Goal: Task Accomplishment & Management: Manage account settings

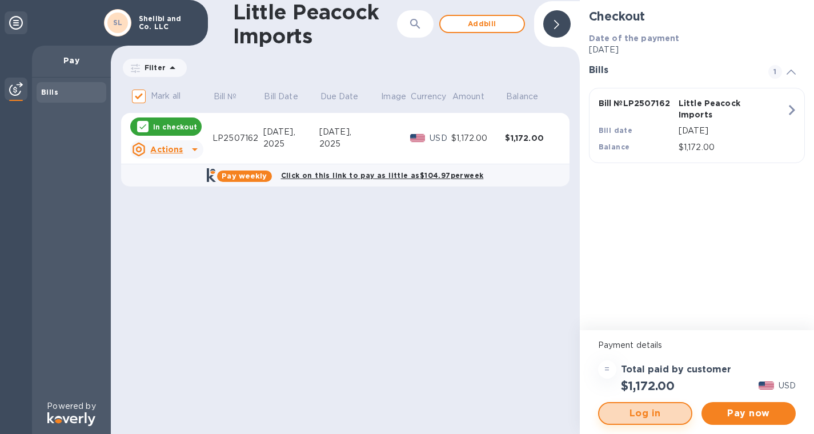
click at [659, 416] on span "Log in" at bounding box center [645, 414] width 74 height 14
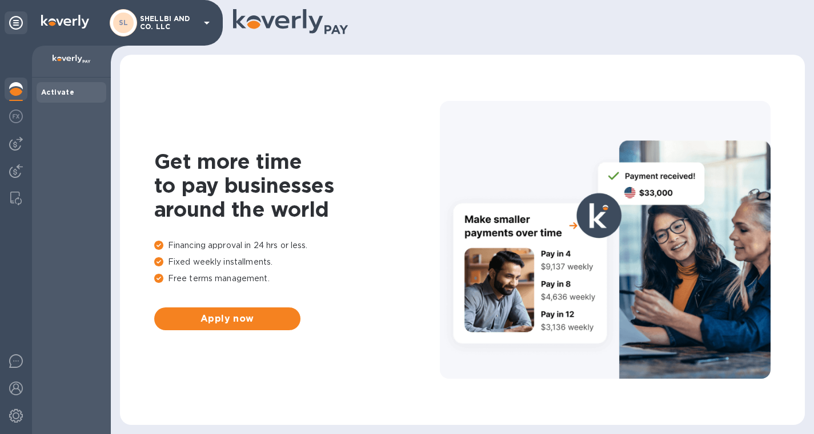
click at [21, 34] on div at bounding box center [16, 22] width 23 height 27
click at [21, 25] on icon at bounding box center [16, 23] width 14 height 14
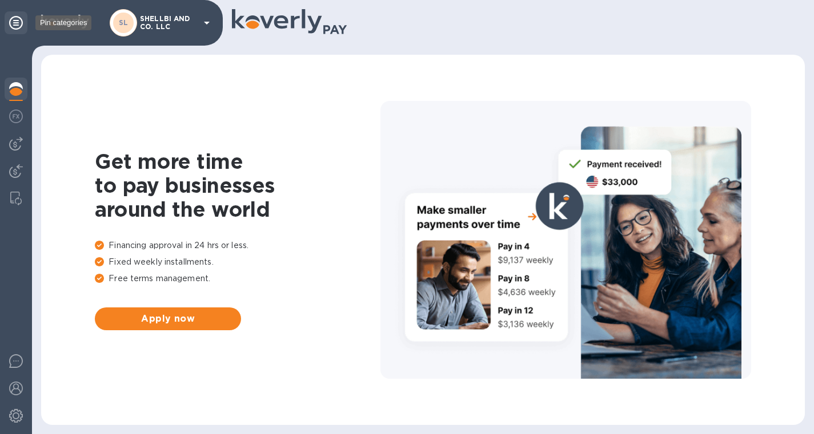
click at [21, 25] on icon at bounding box center [16, 23] width 14 height 14
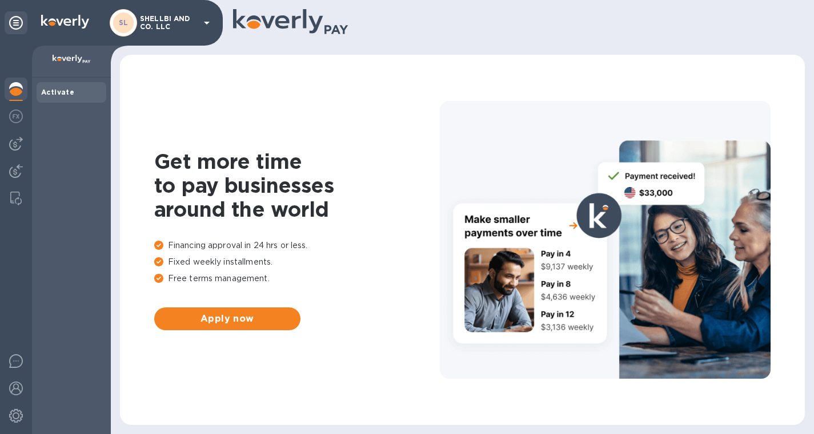
click at [46, 90] on b "Activate" at bounding box center [57, 92] width 33 height 9
click at [11, 121] on img at bounding box center [16, 117] width 14 height 14
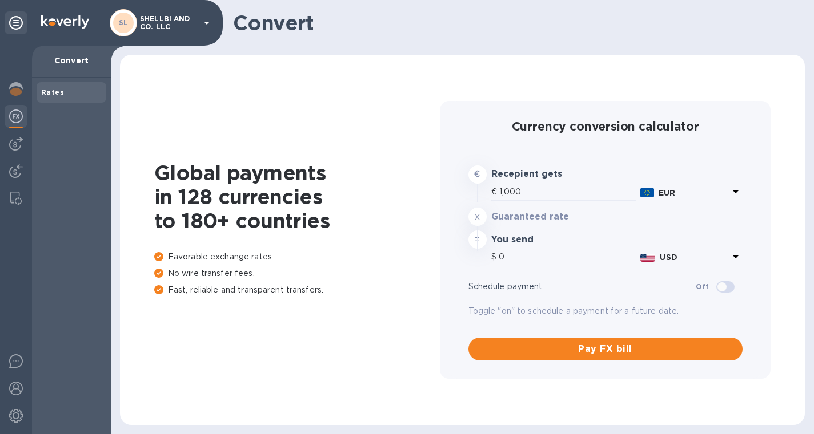
type input "1,179.89"
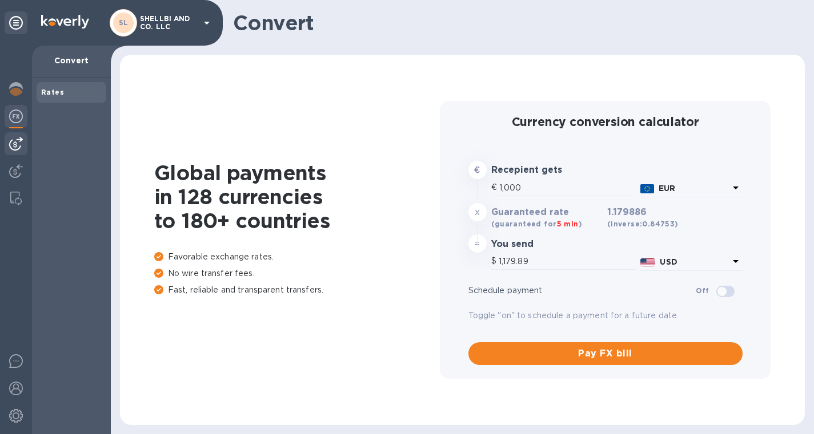
click at [17, 149] on img at bounding box center [16, 144] width 14 height 14
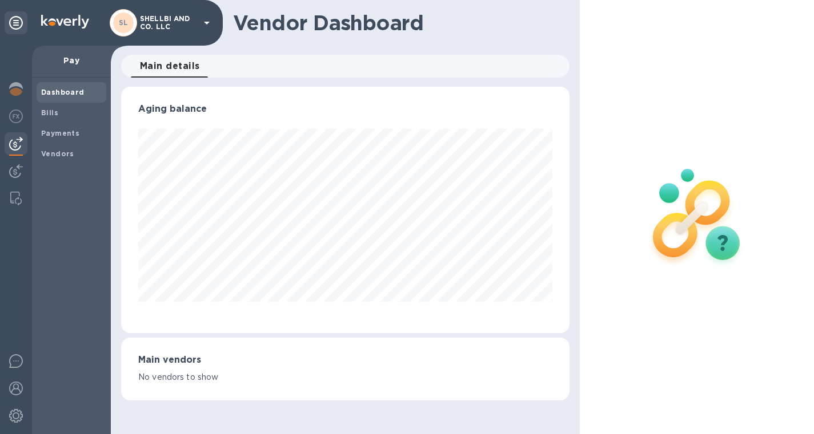
scroll to position [247, 448]
click at [19, 170] on img at bounding box center [16, 171] width 14 height 14
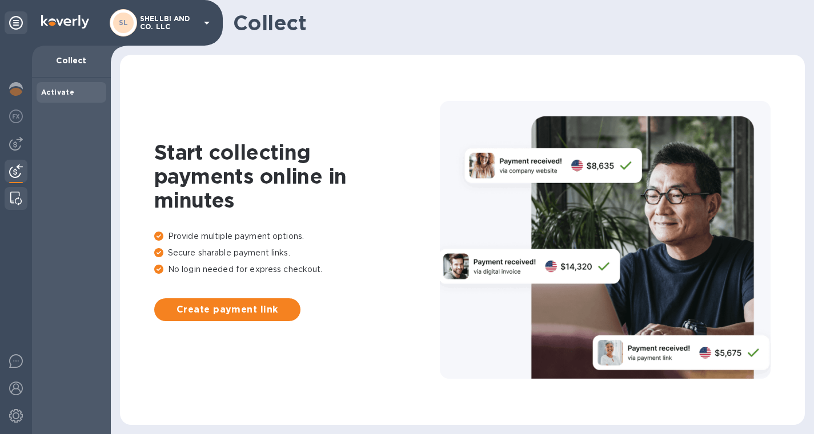
click at [14, 190] on div at bounding box center [16, 198] width 21 height 23
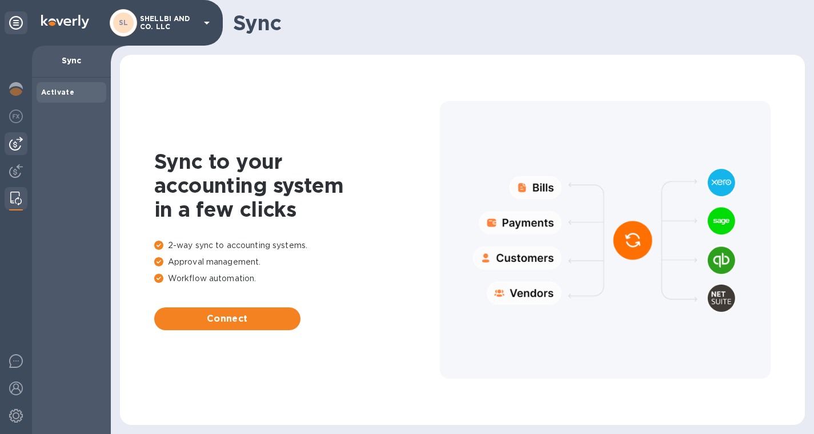
click at [15, 148] on img at bounding box center [16, 144] width 14 height 14
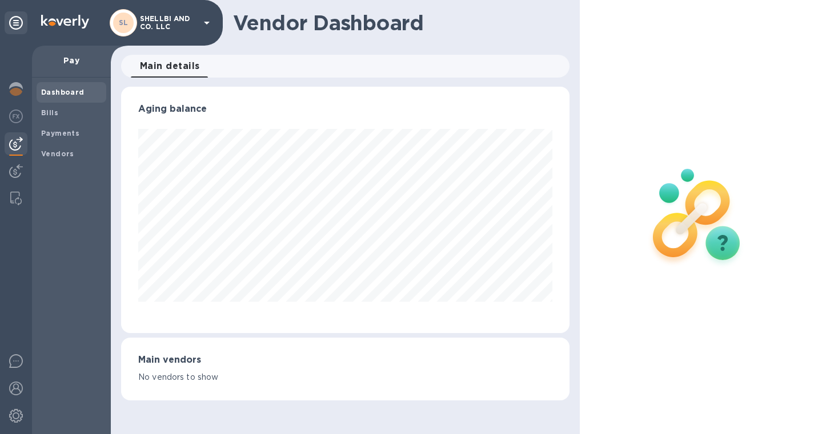
scroll to position [247, 448]
click at [15, 166] on img at bounding box center [16, 171] width 14 height 14
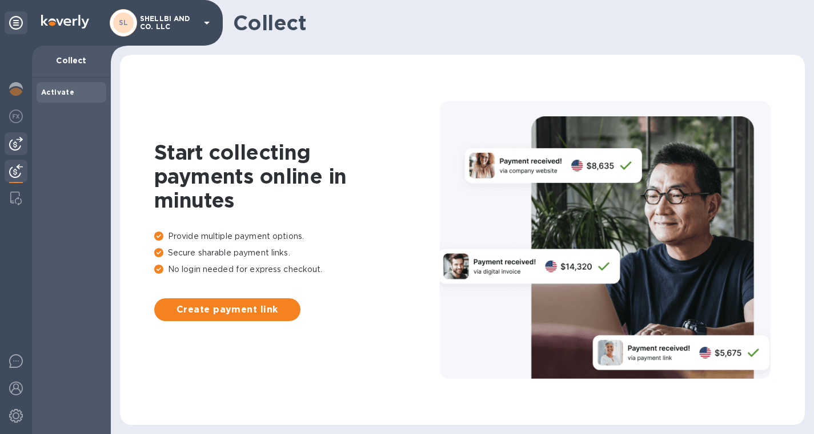
click at [16, 139] on img at bounding box center [16, 144] width 14 height 14
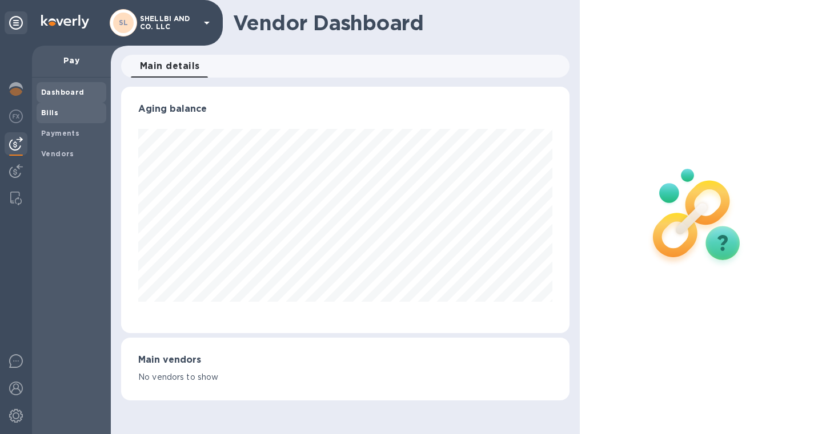
scroll to position [247, 448]
click at [51, 104] on div "Bills" at bounding box center [72, 113] width 70 height 21
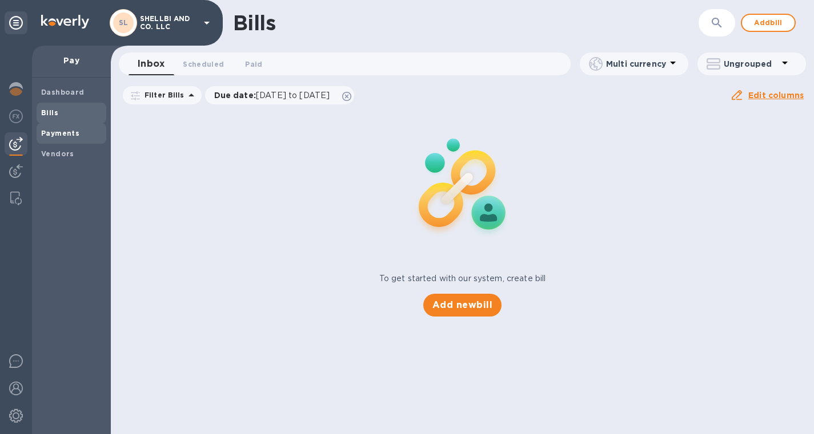
click at [50, 143] on div "Payments" at bounding box center [72, 133] width 70 height 21
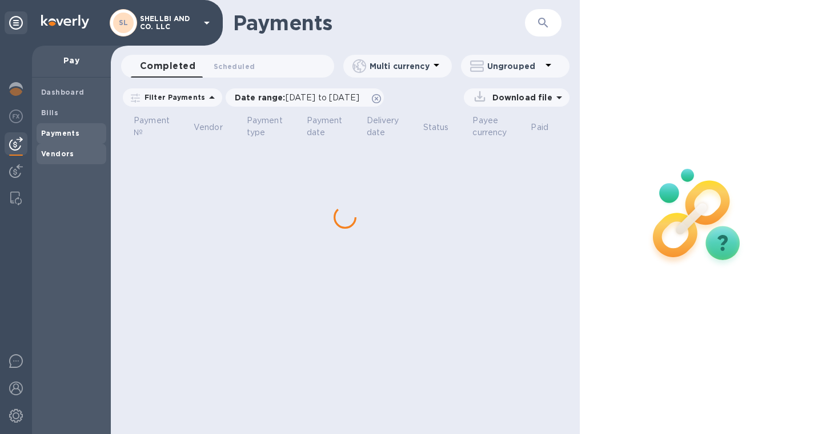
click at [50, 152] on b "Vendors" at bounding box center [57, 154] width 33 height 9
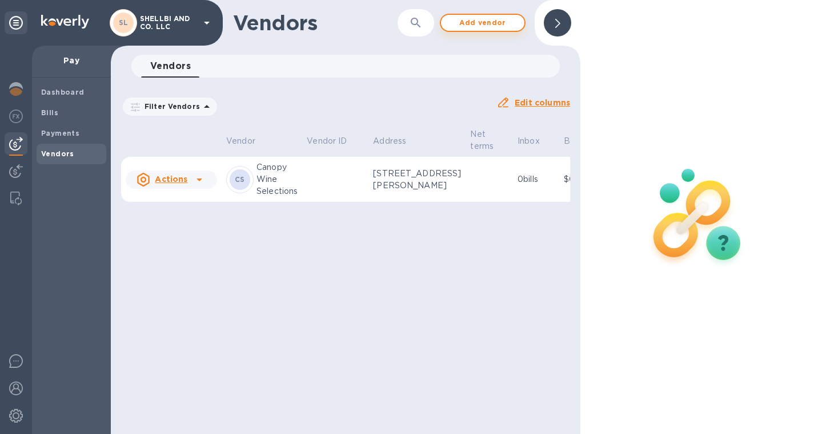
click at [491, 23] on span "Add vendor" at bounding box center [482, 23] width 65 height 14
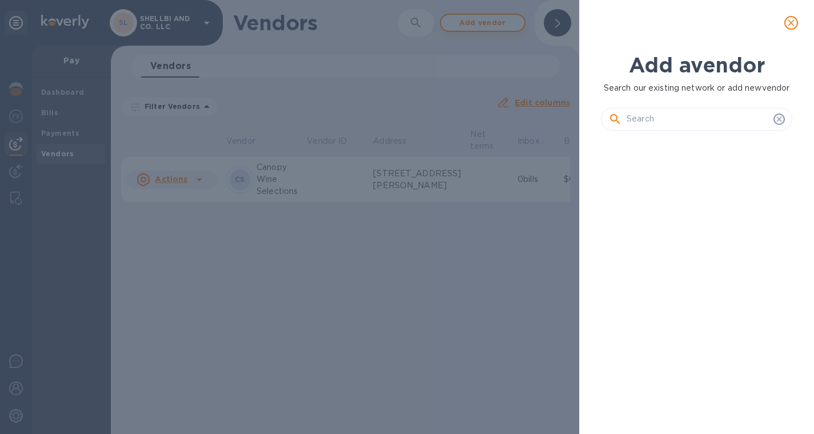
scroll to position [243, 196]
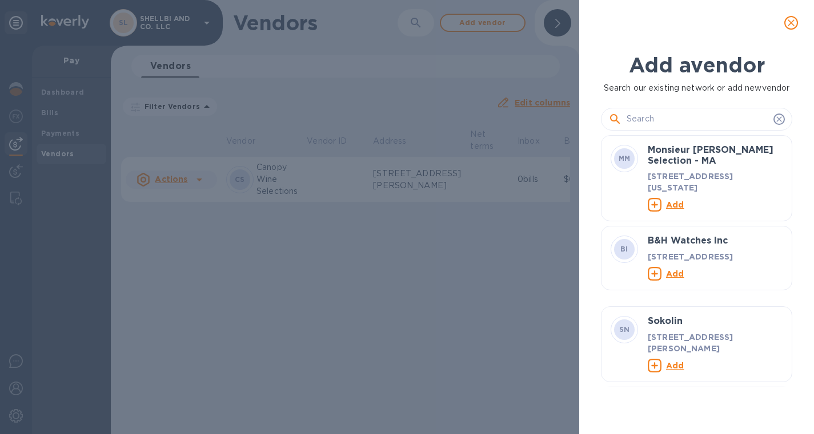
click at [639, 128] on input "text" at bounding box center [697, 119] width 142 height 17
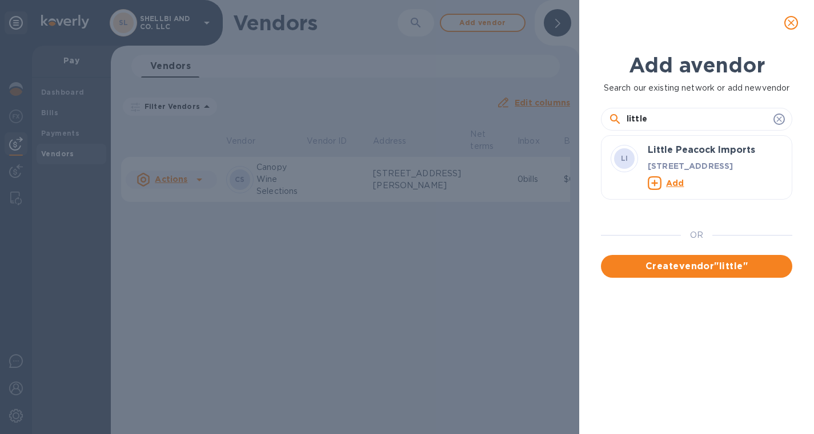
type input "little"
click at [678, 187] on u "Add" at bounding box center [675, 182] width 18 height 9
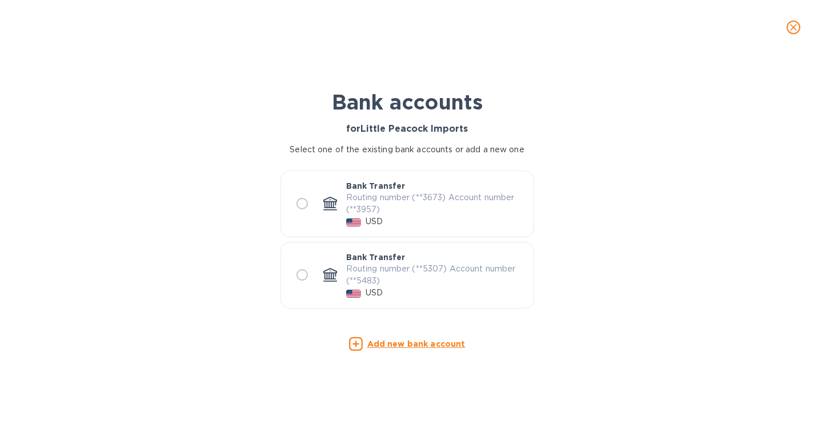
click at [305, 206] on input "radio" at bounding box center [302, 204] width 24 height 24
radio input "true"
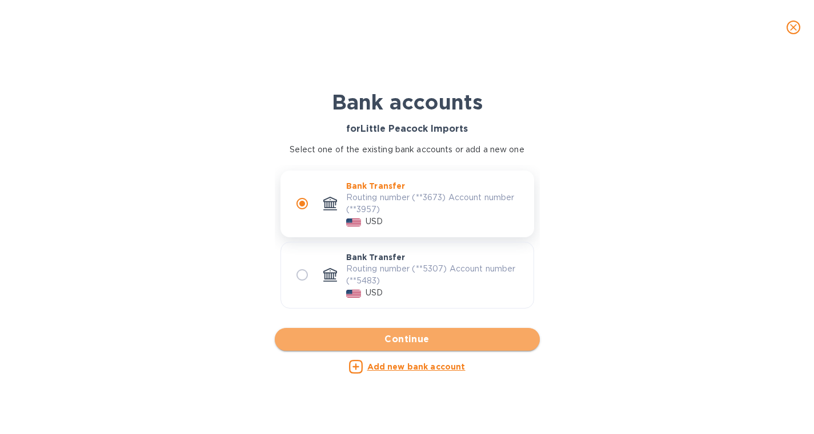
click at [314, 343] on span "Continue" at bounding box center [407, 340] width 247 height 14
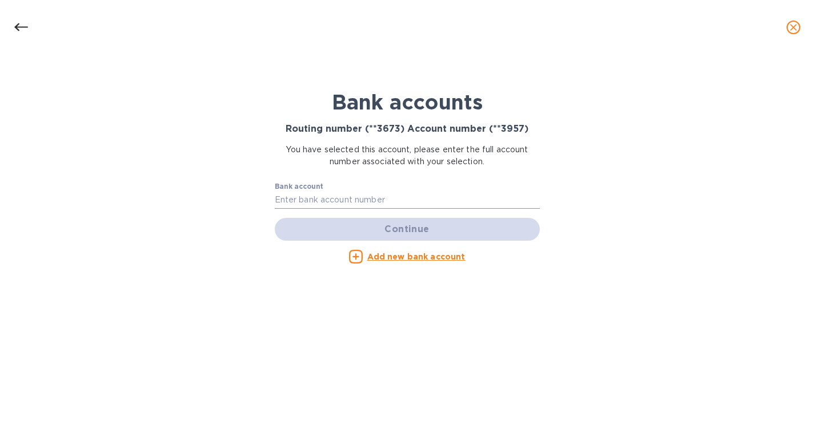
click at [277, 193] on input "text" at bounding box center [407, 200] width 265 height 17
click at [249, 164] on div "Bank accounts Routing number (**3673) Account number (**3957) You have selected…" at bounding box center [407, 245] width 814 height 380
click at [306, 199] on input "text" at bounding box center [407, 200] width 265 height 17
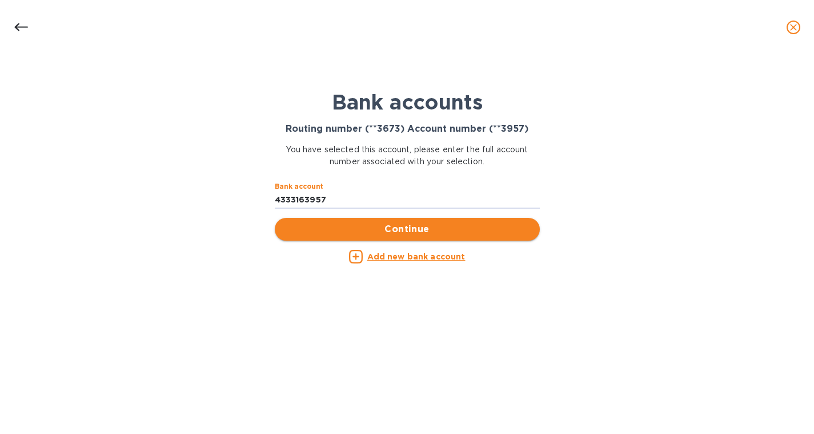
type input "4333163957"
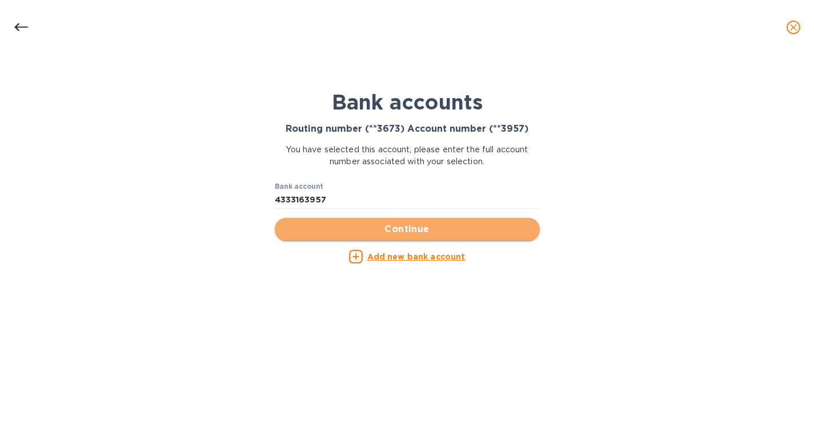
click at [351, 227] on span "Continue" at bounding box center [407, 230] width 247 height 14
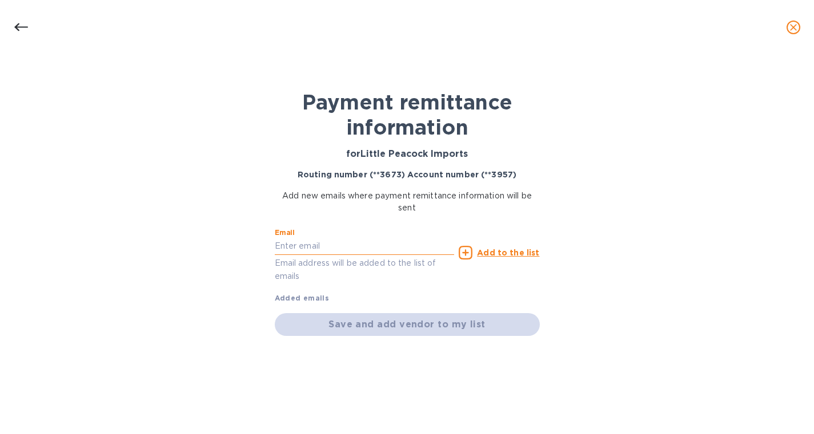
click at [338, 241] on input "text" at bounding box center [365, 246] width 180 height 17
click at [264, 211] on div "Payment remittance information for Little Peacock Imports Routing number (**367…" at bounding box center [406, 234] width 285 height 343
click at [301, 249] on input "text" at bounding box center [365, 246] width 180 height 17
type input "[PERSON_NAME]"
paste input "[PERSON_NAME][EMAIL_ADDRESS][PERSON_NAME][DOMAIN_NAME]"
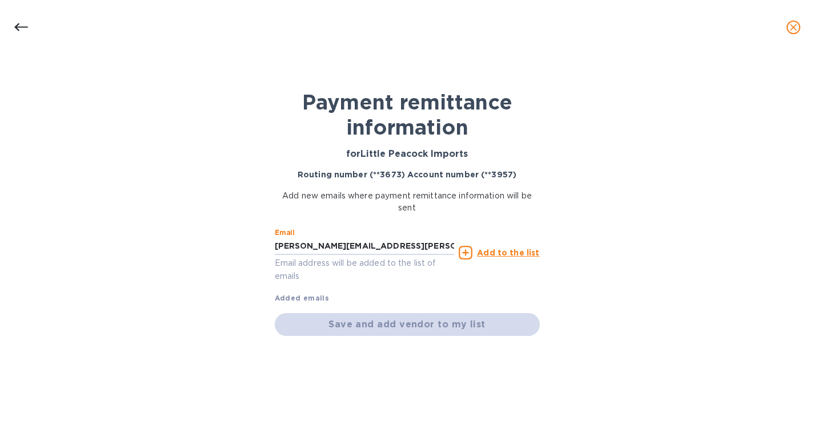
type input "[PERSON_NAME][EMAIL_ADDRESS][PERSON_NAME][DOMAIN_NAME]"
click at [226, 292] on div "Payment remittance information for Little Peacock Imports Routing number (**367…" at bounding box center [407, 245] width 814 height 380
click at [398, 246] on input "[PERSON_NAME][EMAIL_ADDRESS][PERSON_NAME][DOMAIN_NAME]" at bounding box center [365, 246] width 180 height 17
type input "[PERSON_NAME][EMAIL_ADDRESS][PERSON_NAME][DOMAIN_NAME]"
click at [371, 297] on div "Email [PERSON_NAME][EMAIL_ADDRESS][PERSON_NAME][DOMAIN_NAME] Email address will…" at bounding box center [407, 263] width 265 height 81
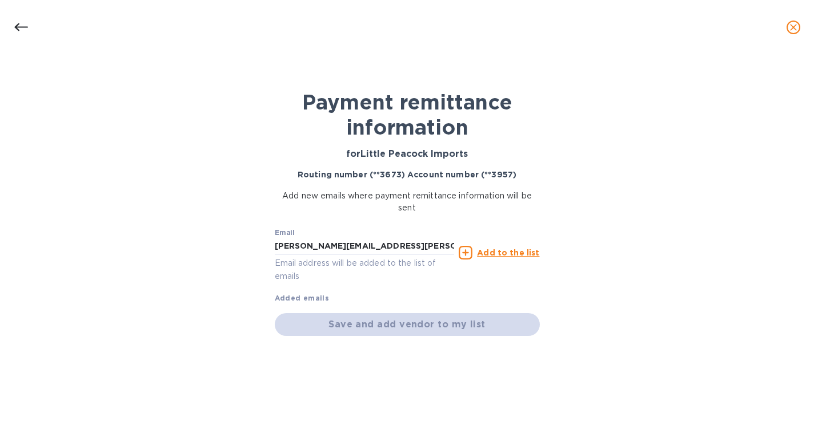
click at [312, 297] on b "Added emails" at bounding box center [302, 298] width 55 height 9
click at [331, 321] on div "Save and add vendor to my list" at bounding box center [407, 324] width 265 height 23
click at [501, 252] on u "Add to the list" at bounding box center [508, 252] width 62 height 9
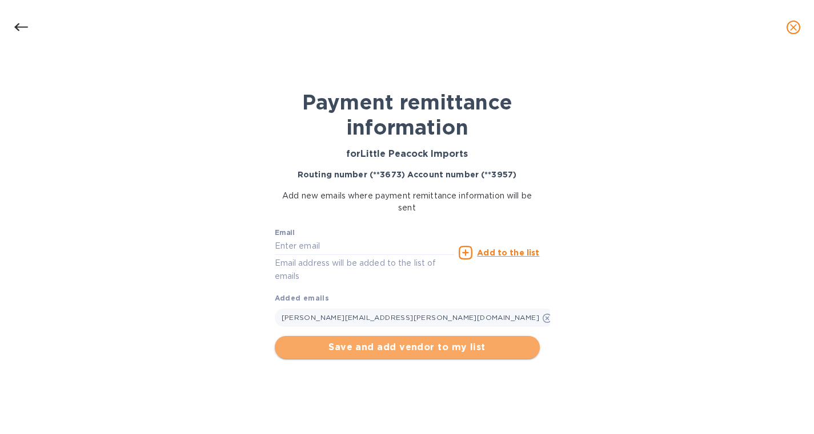
click at [459, 348] on span "Save and add vendor to my list" at bounding box center [407, 348] width 247 height 14
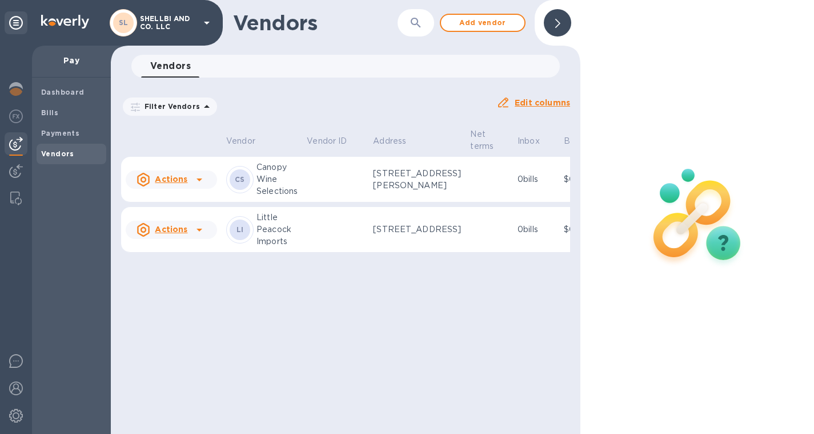
click at [183, 234] on u "Actions" at bounding box center [171, 229] width 33 height 9
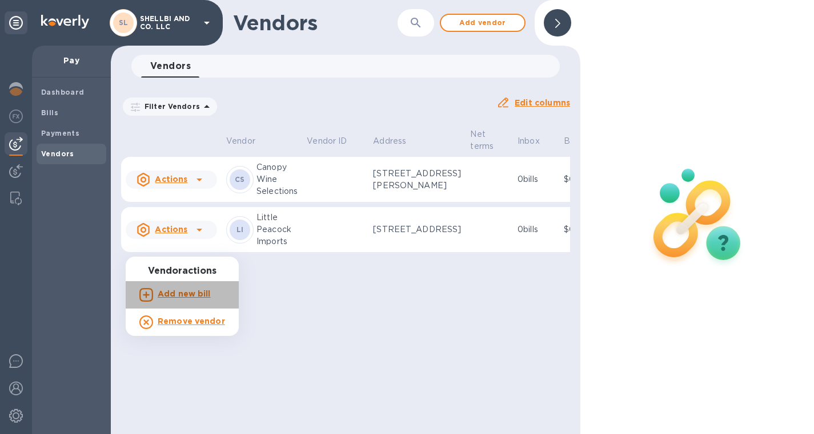
click at [183, 295] on b "Add new bill" at bounding box center [184, 293] width 53 height 9
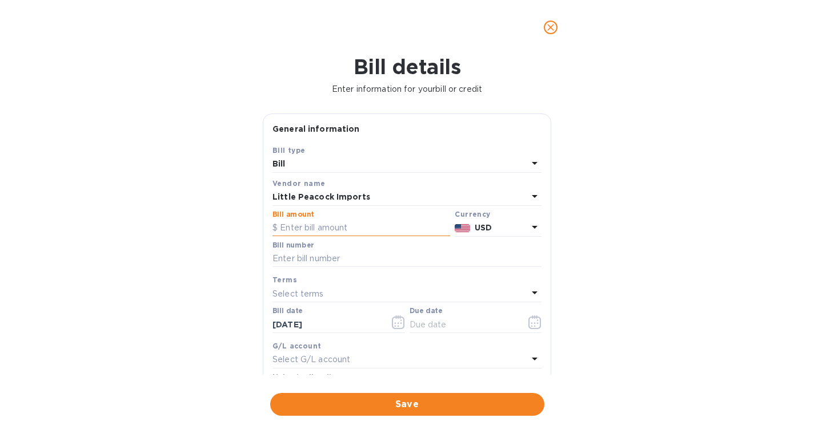
click at [318, 223] on input "text" at bounding box center [361, 228] width 178 height 17
paste input "2,507,162"
type input "2,507,162"
type input "1,172"
click at [300, 259] on input "text" at bounding box center [406, 259] width 269 height 17
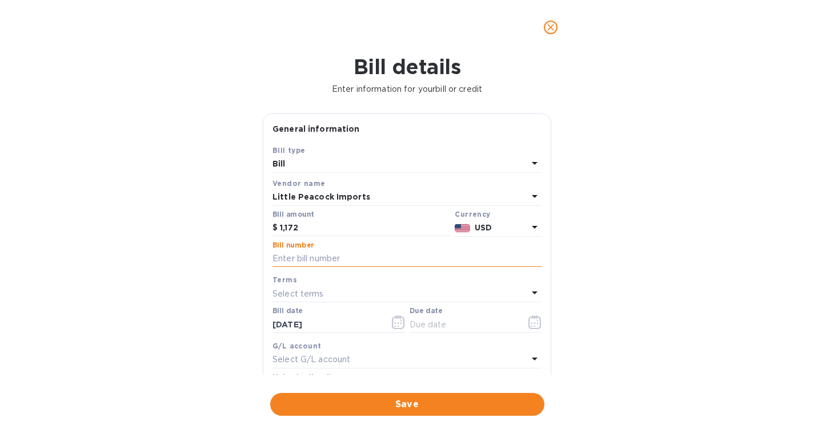
paste input "LP2507162"
type input "LP2507162"
click at [293, 289] on p "Select terms" at bounding box center [297, 294] width 51 height 12
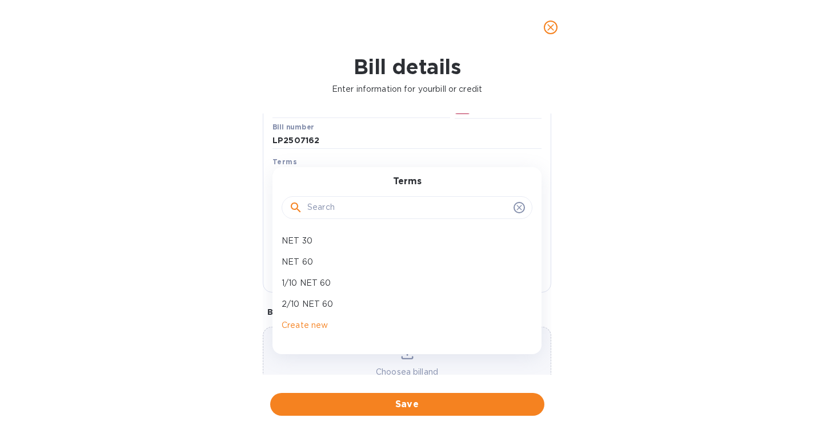
scroll to position [132, 0]
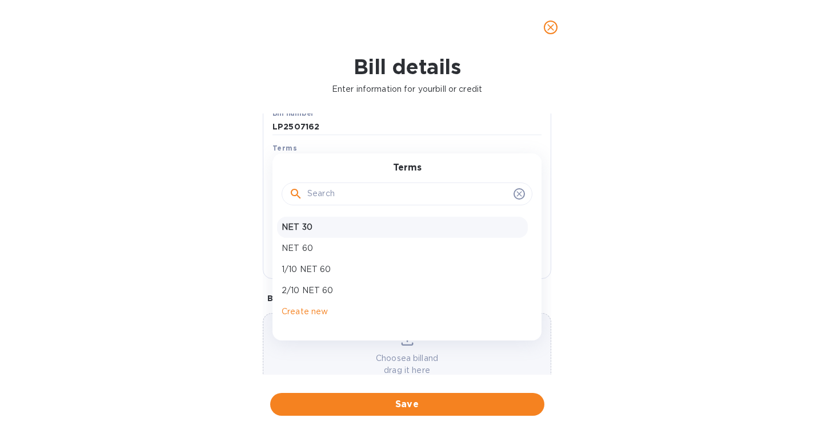
click at [320, 233] on p "NET 30" at bounding box center [401, 228] width 241 height 12
type input "[DATE]"
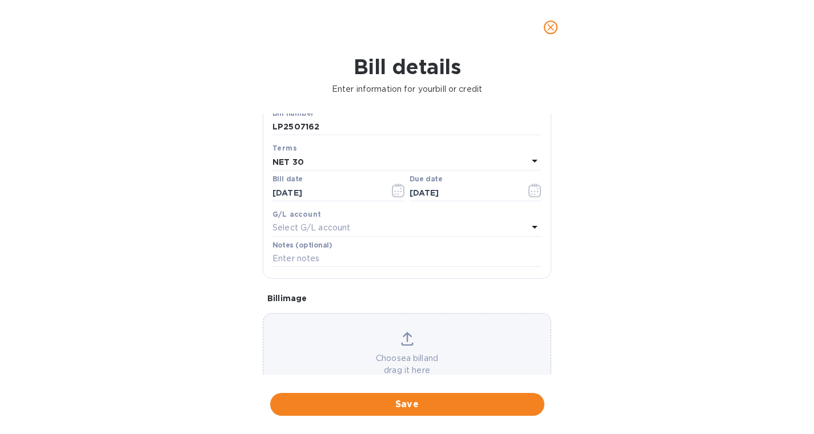
click at [305, 226] on p "Select G/L account" at bounding box center [311, 228] width 78 height 12
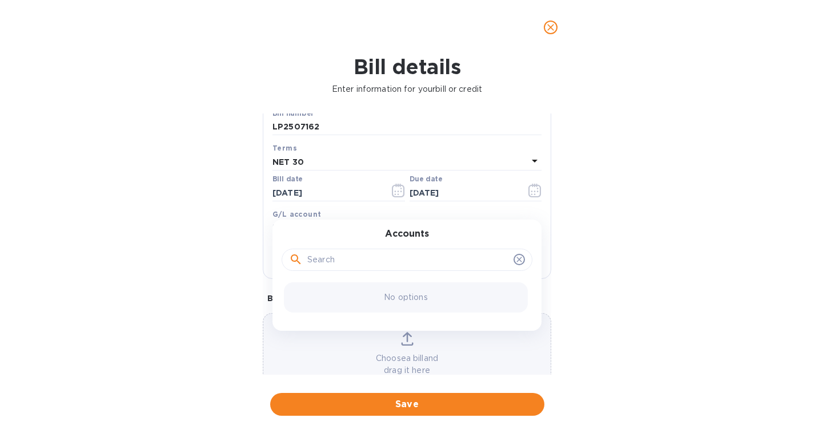
click at [305, 226] on div "Accounts No options" at bounding box center [406, 275] width 269 height 111
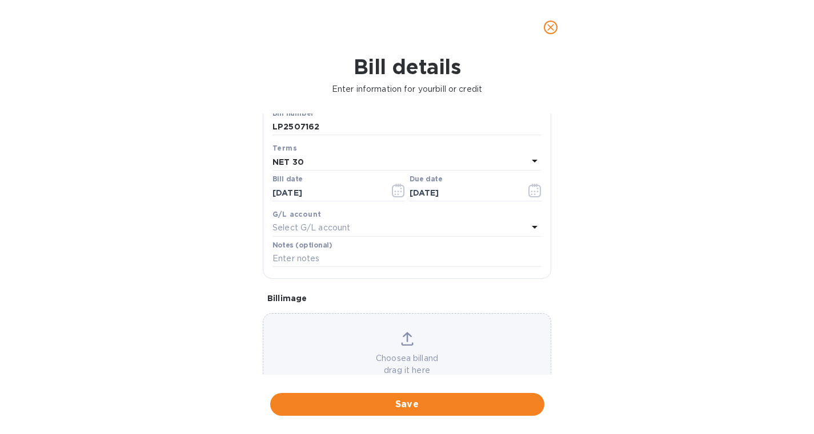
click at [244, 227] on div "Bill details Enter information for your bill or credit General information Save…" at bounding box center [407, 245] width 814 height 380
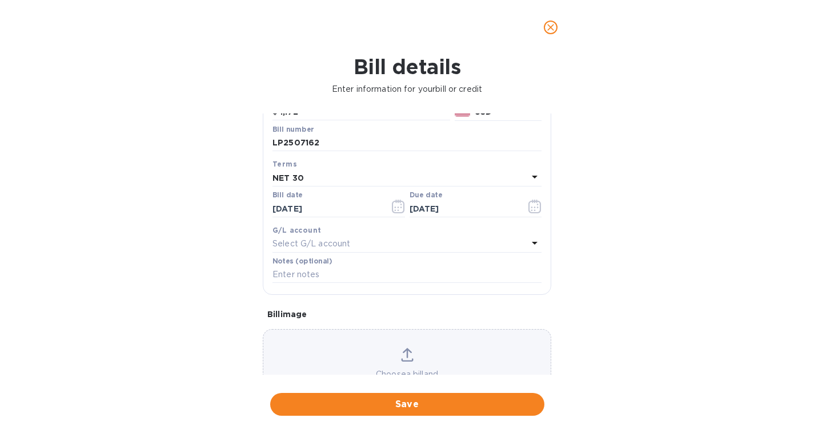
scroll to position [168, 0]
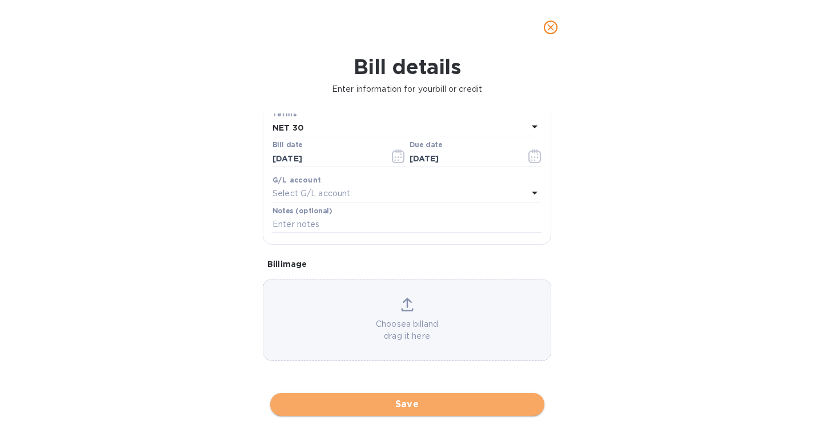
click at [399, 410] on span "Save" at bounding box center [407, 405] width 256 height 14
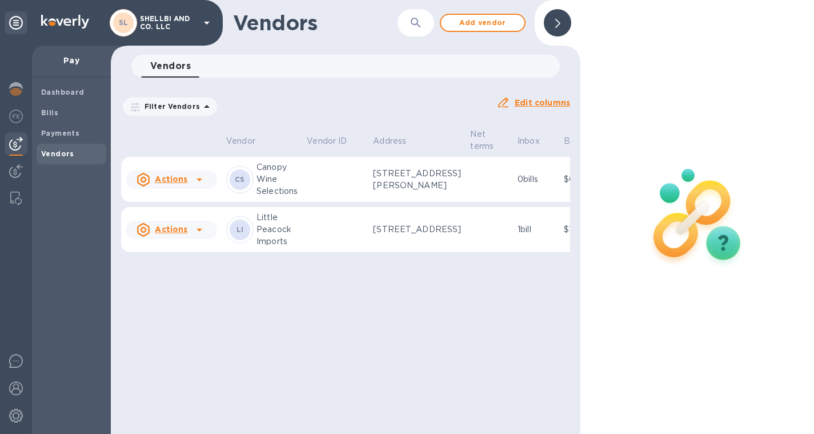
click at [414, 236] on p "[STREET_ADDRESS]" at bounding box center [417, 230] width 88 height 12
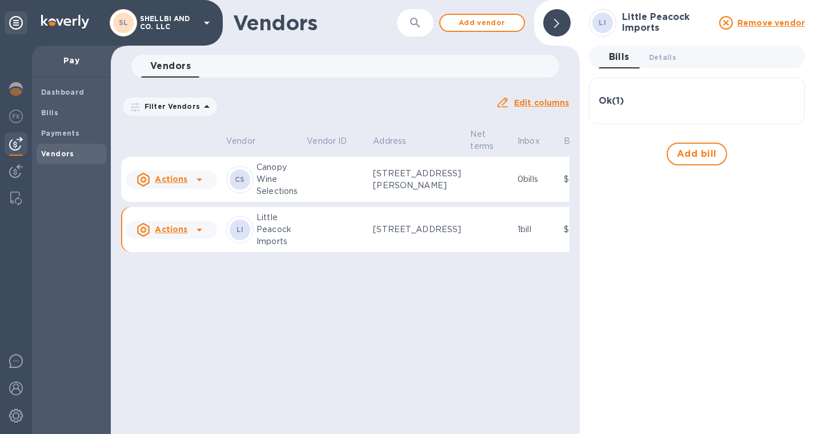
click at [608, 99] on h3 "Ok ( 1 )" at bounding box center [610, 101] width 25 height 11
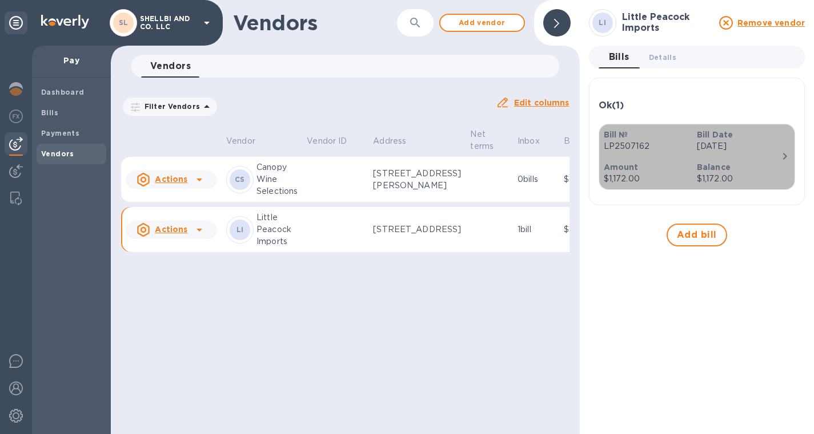
click at [634, 147] on p "LP2507162" at bounding box center [645, 146] width 84 height 12
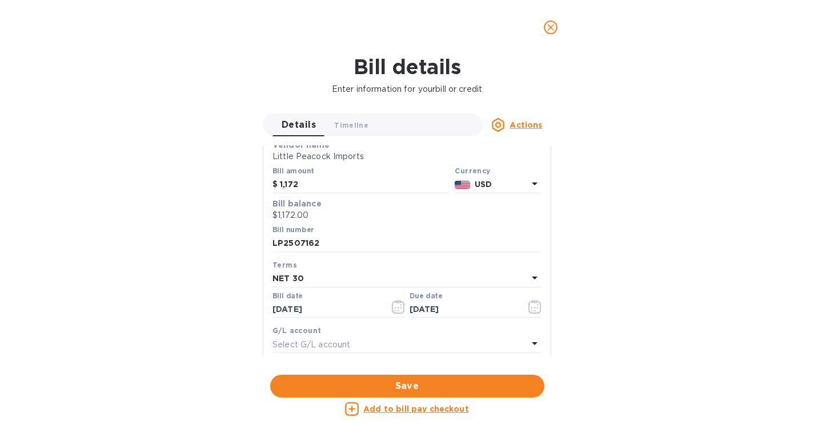
scroll to position [249, 0]
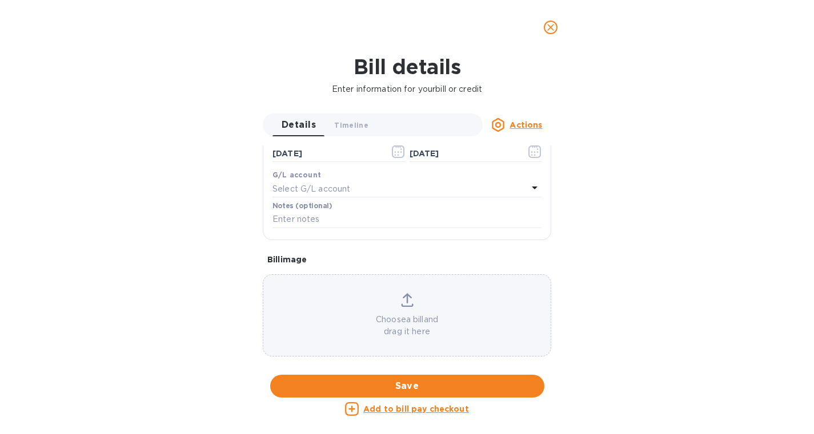
click at [516, 127] on u "Actions" at bounding box center [525, 124] width 33 height 9
click at [604, 104] on div at bounding box center [407, 217] width 814 height 434
click at [377, 409] on u "Add to bill pay checkout" at bounding box center [416, 409] width 106 height 9
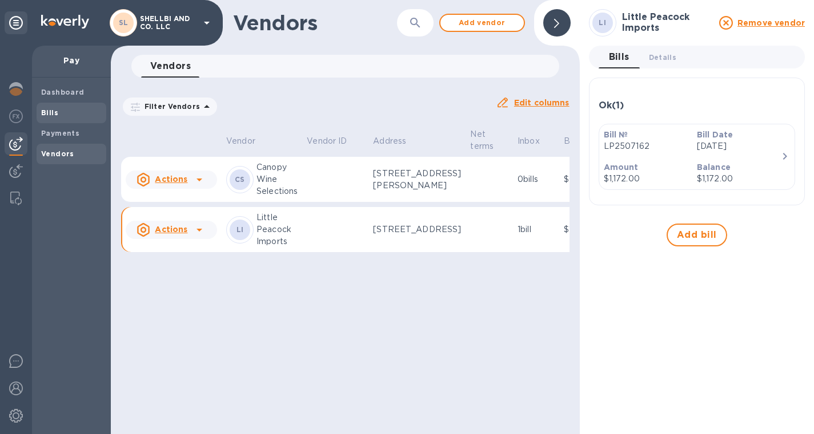
click at [64, 108] on span "Bills" at bounding box center [71, 112] width 61 height 11
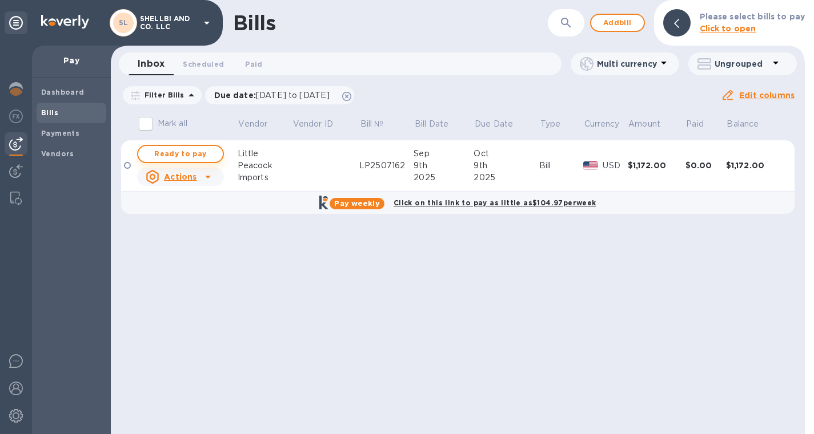
click at [199, 156] on span "Ready to pay" at bounding box center [180, 154] width 66 height 14
checkbox input "true"
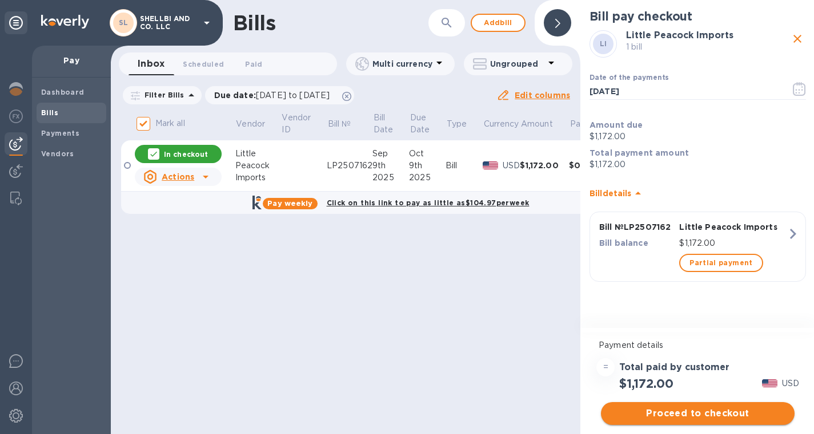
click at [673, 413] on span "Proceed to checkout" at bounding box center [697, 414] width 175 height 14
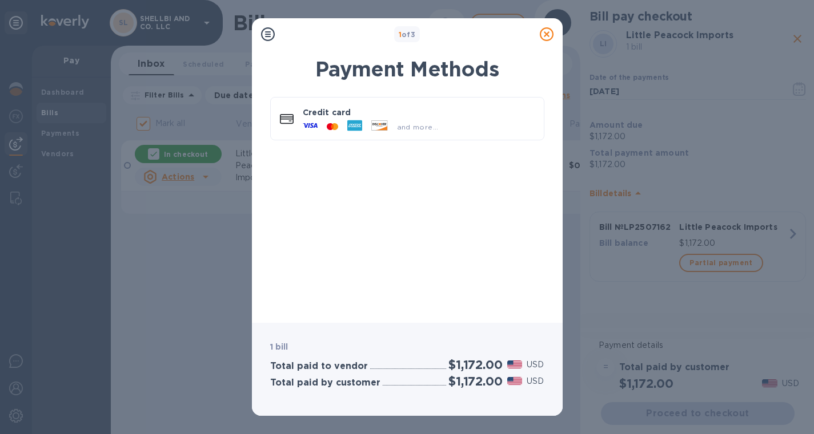
click at [308, 258] on div "Credit card and more..." at bounding box center [407, 202] width 292 height 224
click at [267, 35] on icon at bounding box center [268, 34] width 14 height 14
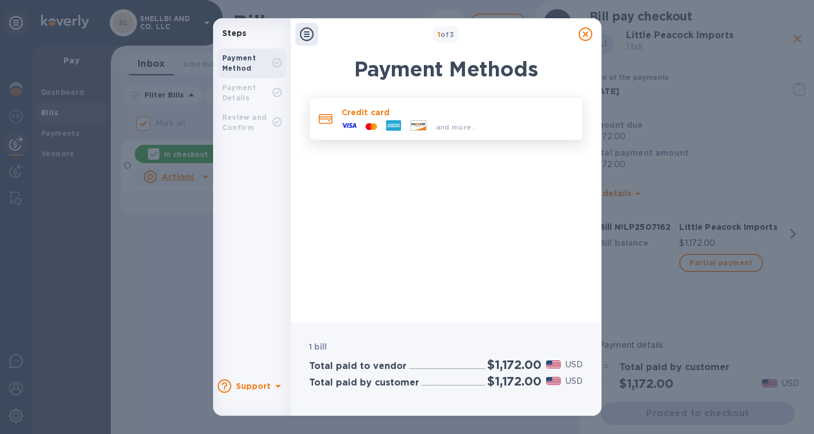
click at [457, 115] on p "Credit card" at bounding box center [457, 112] width 232 height 11
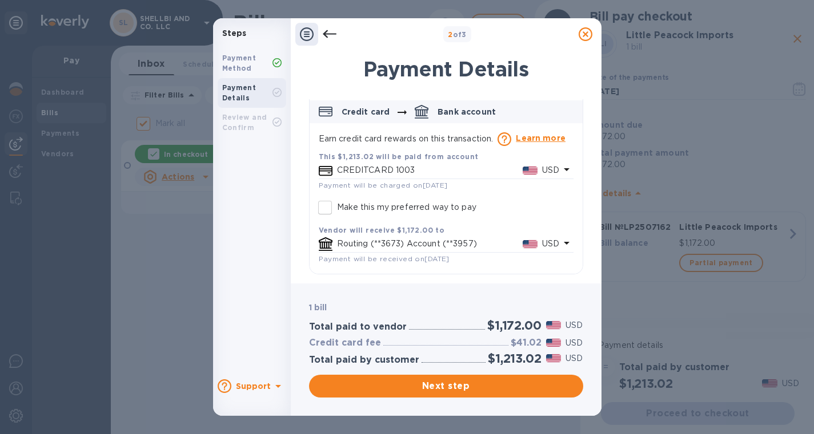
scroll to position [55, 0]
click at [324, 34] on icon at bounding box center [329, 34] width 14 height 8
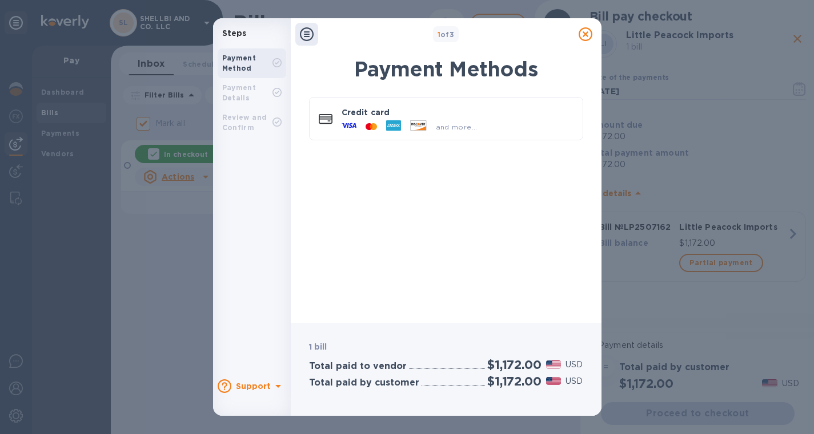
click at [585, 37] on icon at bounding box center [585, 34] width 14 height 14
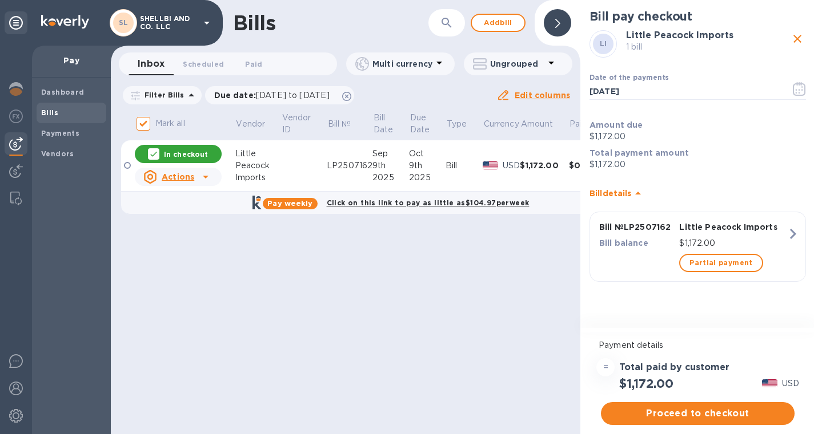
click at [178, 19] on p "SHELLBI AND CO. LLC" at bounding box center [168, 23] width 57 height 16
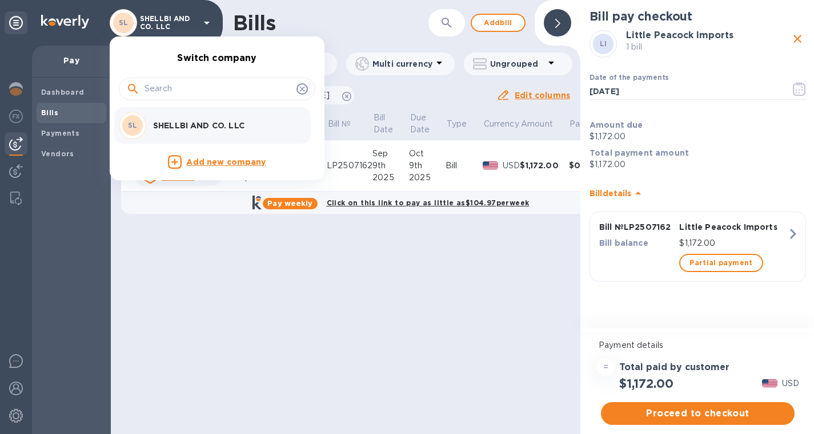
click at [211, 126] on p "SHELLBI AND CO. LLC" at bounding box center [225, 125] width 144 height 11
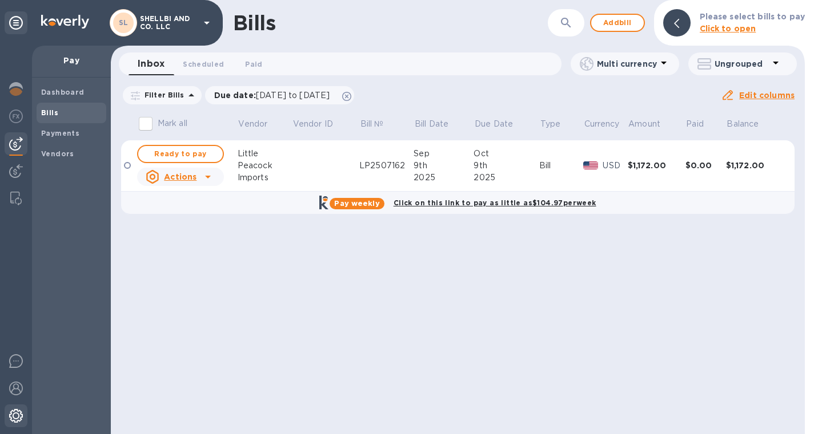
click at [15, 413] on img at bounding box center [16, 416] width 14 height 14
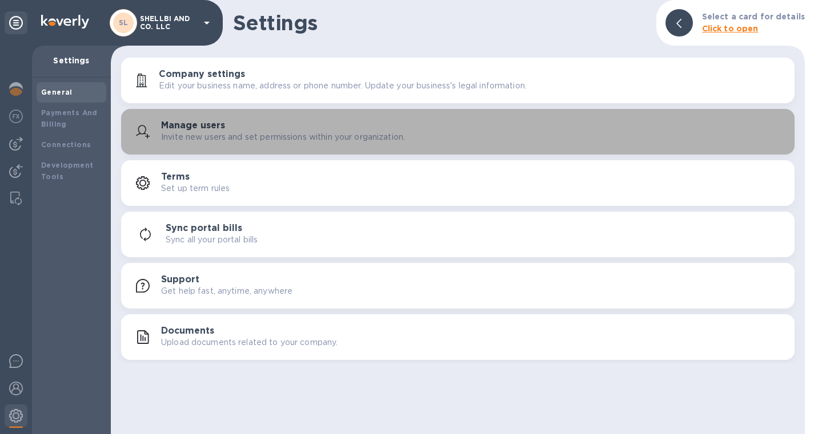
click at [200, 126] on h3 "Manage users" at bounding box center [193, 125] width 64 height 11
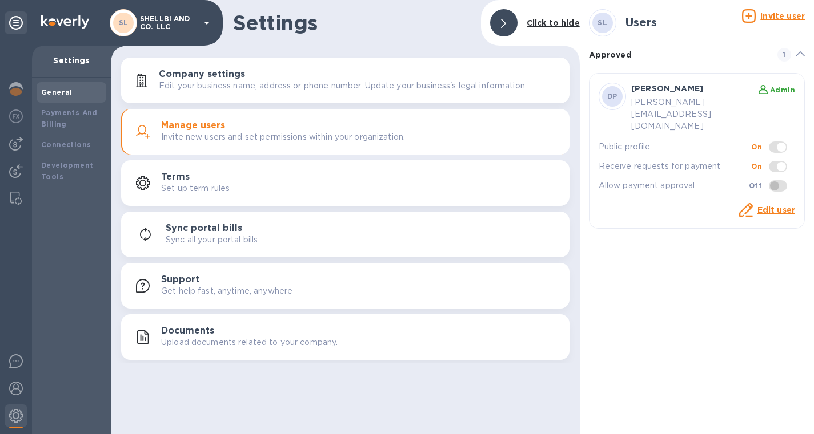
click at [42, 89] on b "General" at bounding box center [56, 92] width 31 height 9
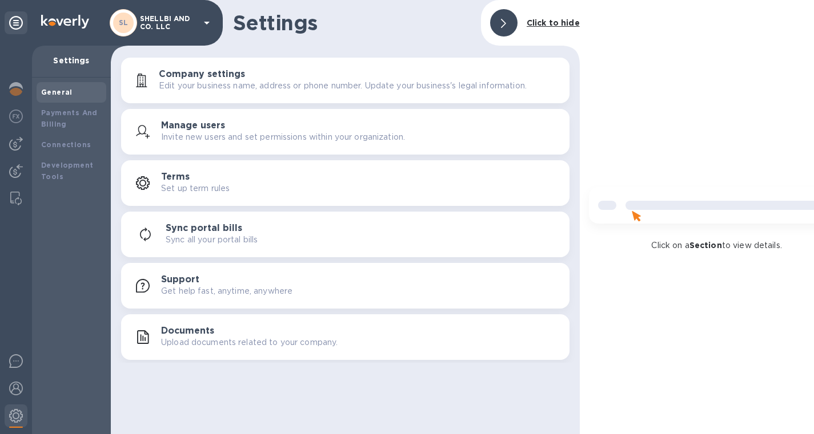
click at [49, 89] on b "General" at bounding box center [56, 92] width 31 height 9
click at [23, 116] on div at bounding box center [16, 117] width 23 height 25
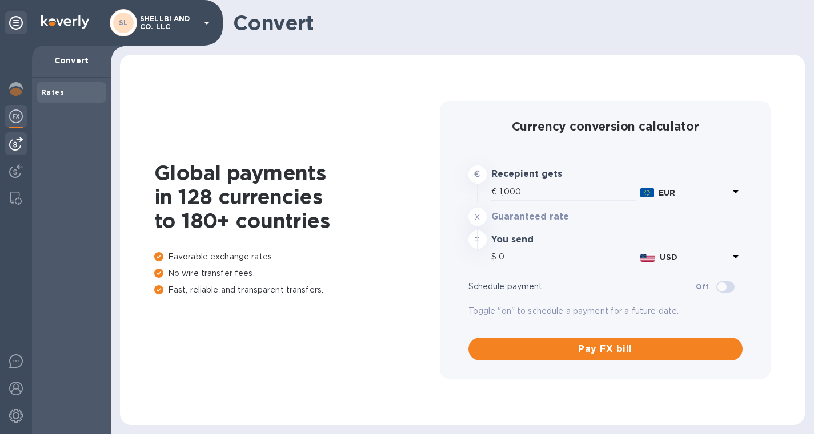
click at [22, 139] on img at bounding box center [16, 144] width 14 height 14
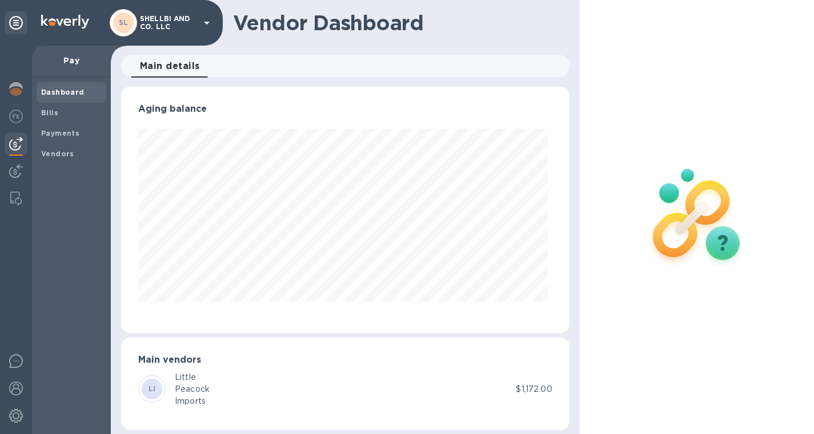
scroll to position [247, 444]
click at [18, 160] on div at bounding box center [16, 172] width 23 height 25
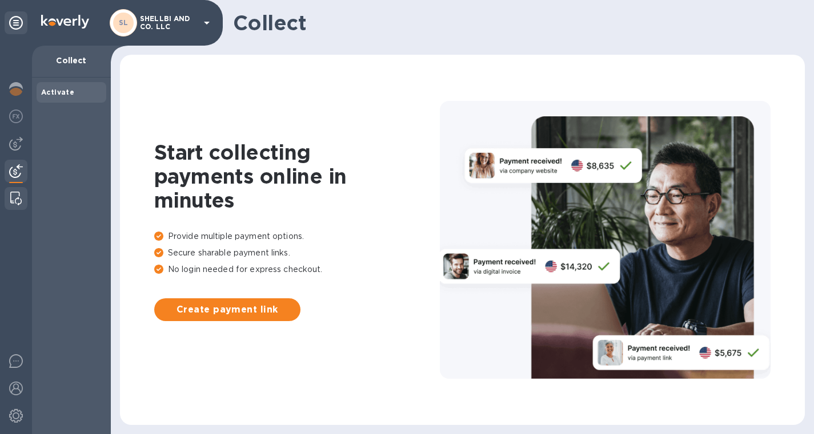
click at [18, 196] on img at bounding box center [15, 199] width 11 height 14
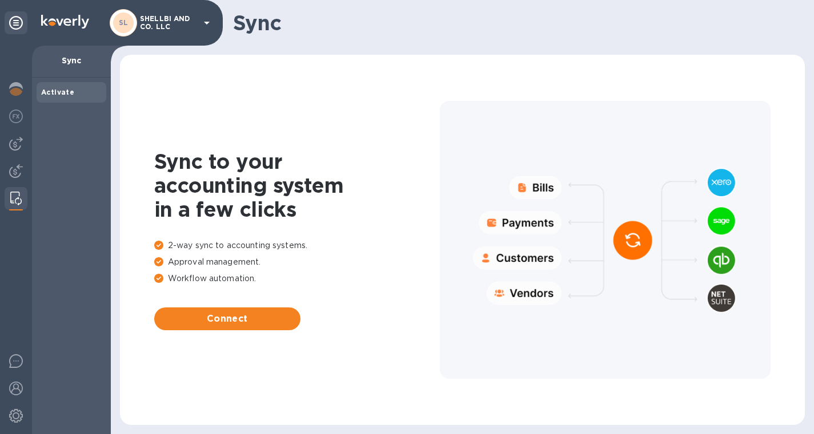
click at [18, 25] on icon at bounding box center [16, 23] width 14 height 14
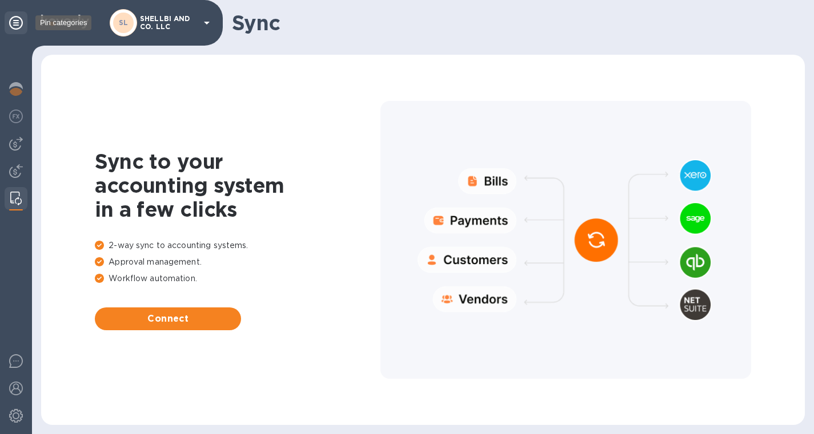
click at [18, 25] on icon at bounding box center [16, 23] width 14 height 14
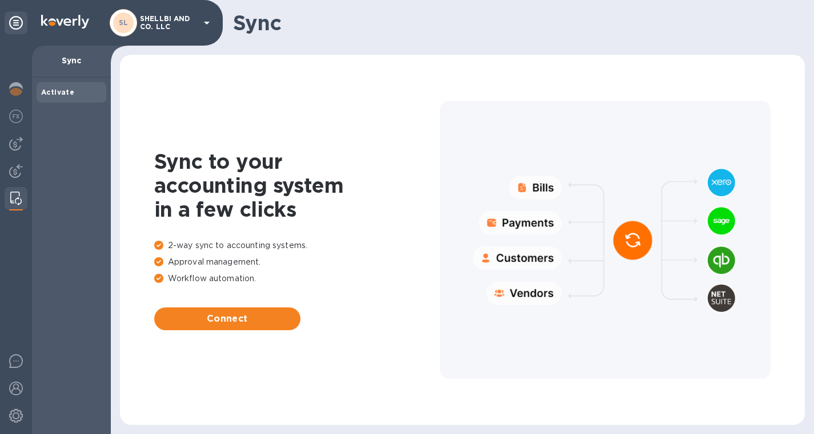
click at [151, 25] on p "SHELLBI AND CO. LLC" at bounding box center [168, 23] width 57 height 16
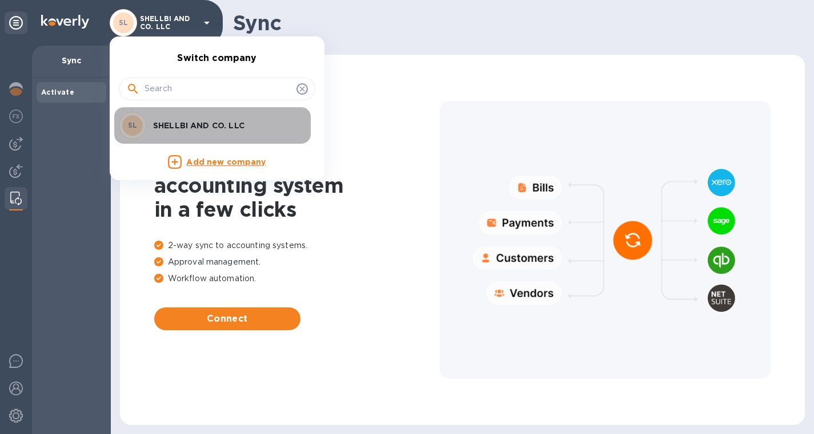
click at [187, 124] on p "SHELLBI AND CO. LLC" at bounding box center [225, 125] width 144 height 11
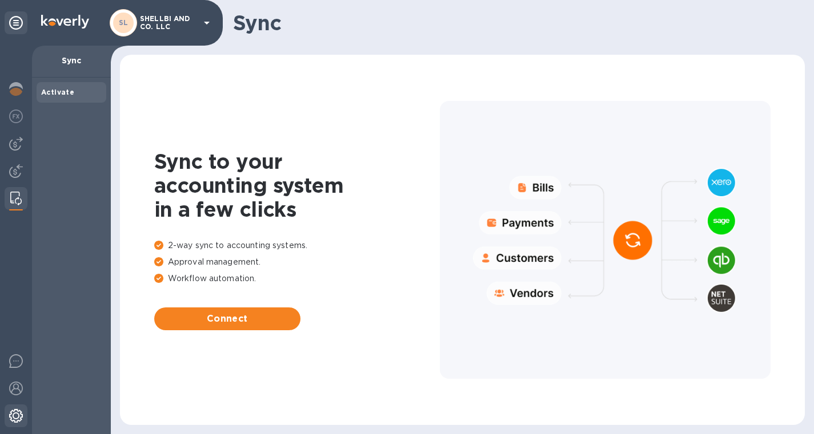
click at [16, 416] on img at bounding box center [16, 416] width 14 height 14
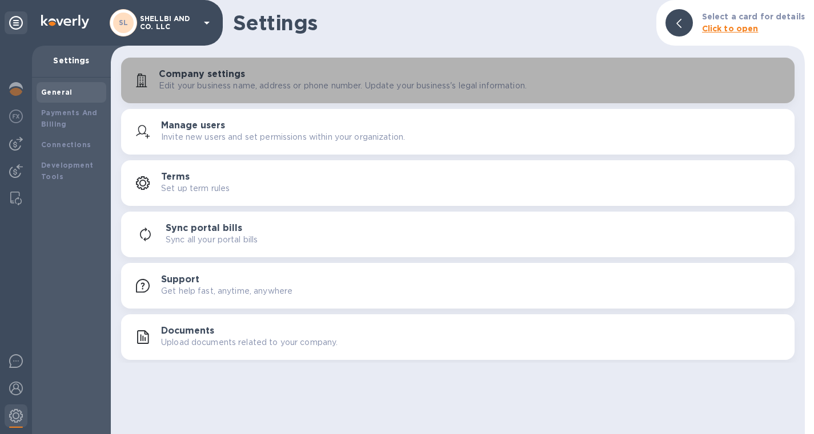
click at [212, 85] on p "Edit your business name, address or phone number. Update your business's legal …" at bounding box center [343, 86] width 368 height 12
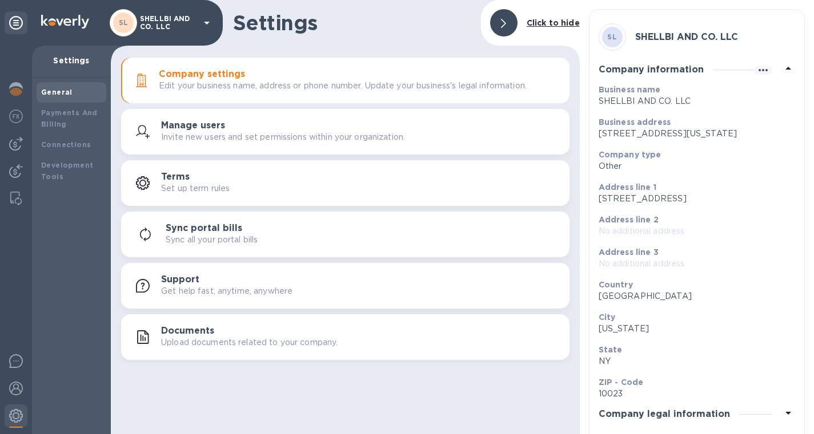
scroll to position [54, 0]
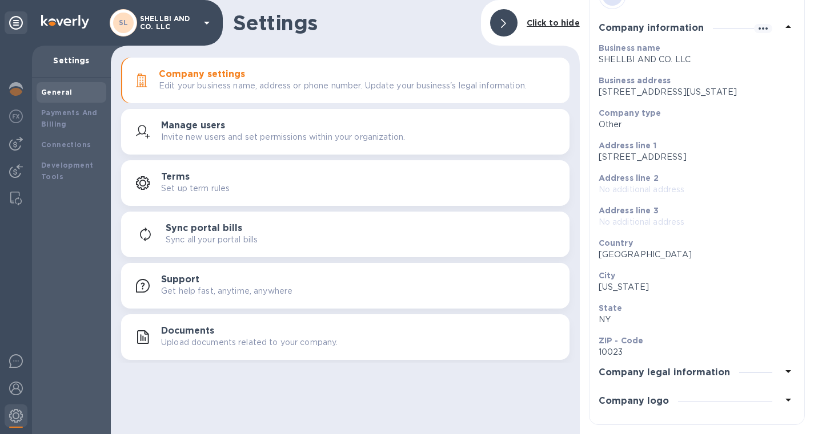
click at [271, 144] on div "Manage users Invite new users and set permissions within your organization." at bounding box center [345, 131] width 434 height 27
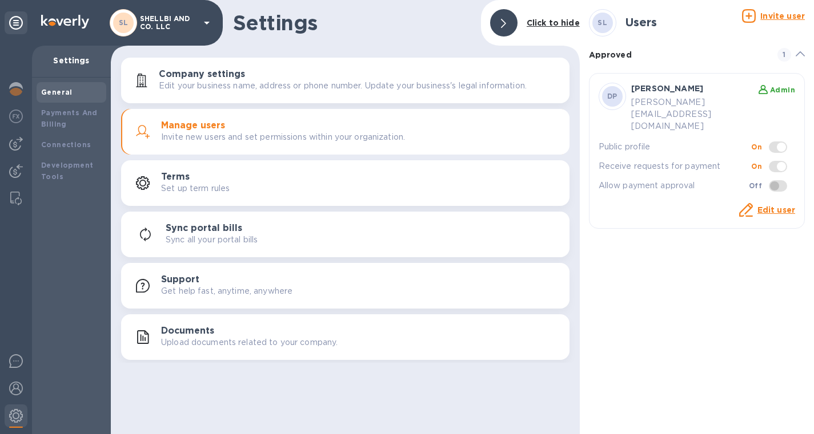
click at [257, 180] on div "Terms Set up term rules" at bounding box center [360, 183] width 399 height 23
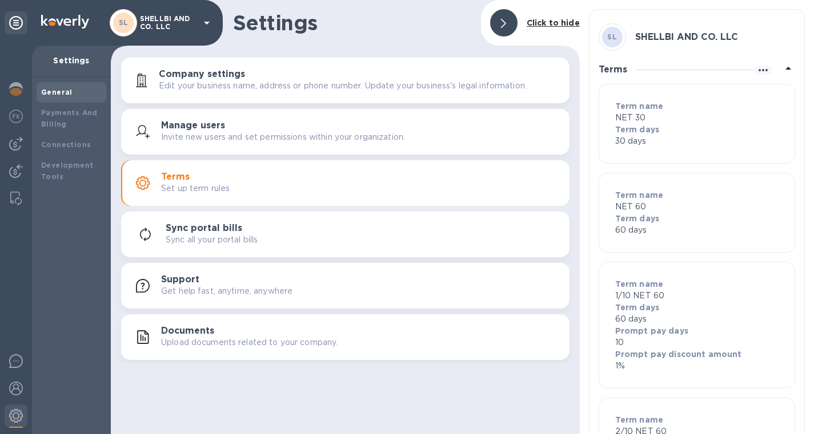
scroll to position [118, 0]
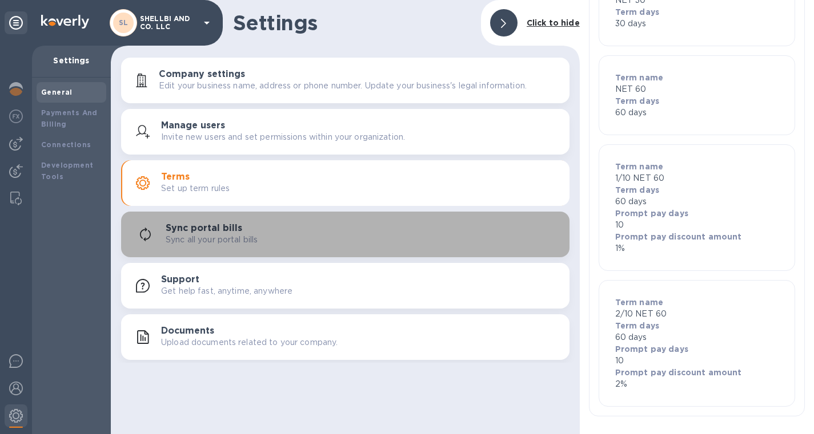
click at [302, 229] on div "Sync portal bills Sync all your portal bills" at bounding box center [363, 234] width 394 height 23
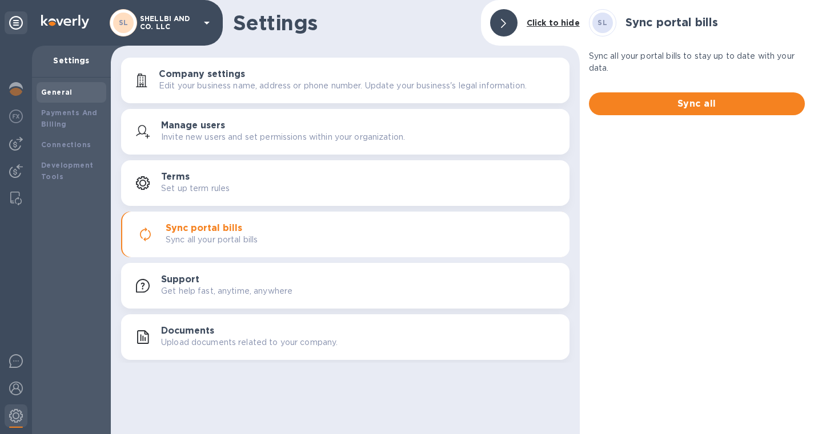
click at [281, 276] on div "Support Get help fast, anytime, anywhere" at bounding box center [360, 286] width 399 height 23
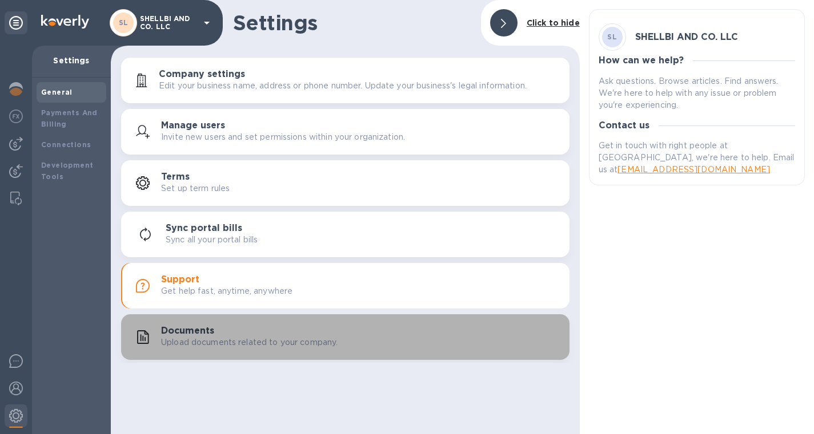
click at [276, 339] on p "Upload documents related to your company." at bounding box center [249, 343] width 176 height 12
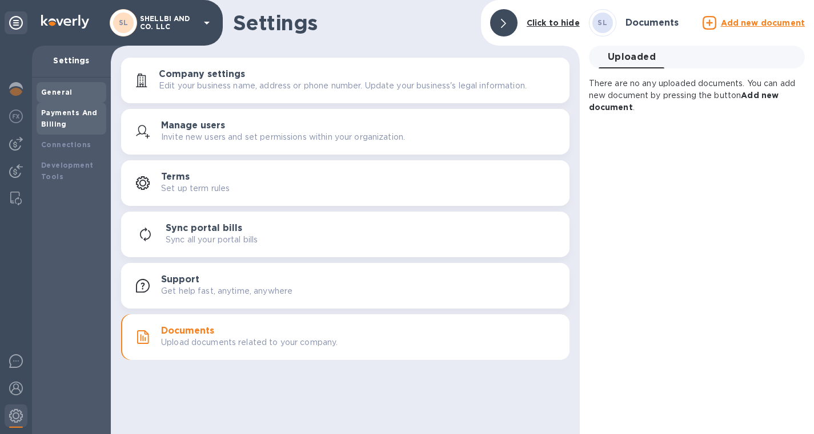
click at [74, 114] on b "Payments And Billing" at bounding box center [69, 118] width 57 height 20
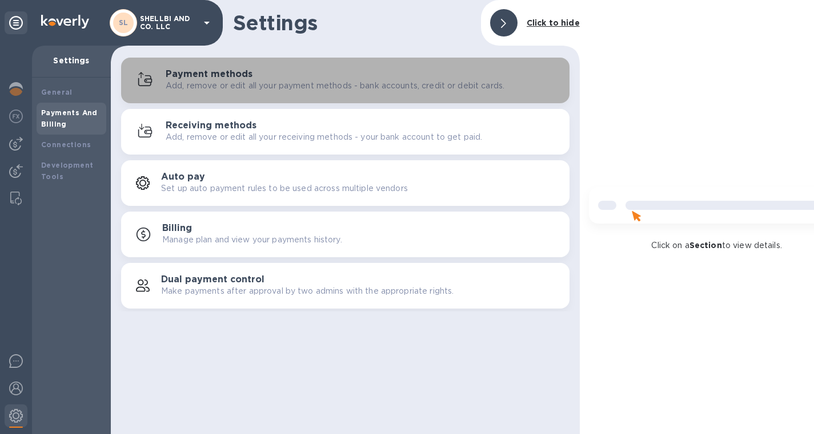
click at [259, 71] on div "Payment methods Add, remove or edit all your payment methods - bank accounts, c…" at bounding box center [363, 80] width 394 height 23
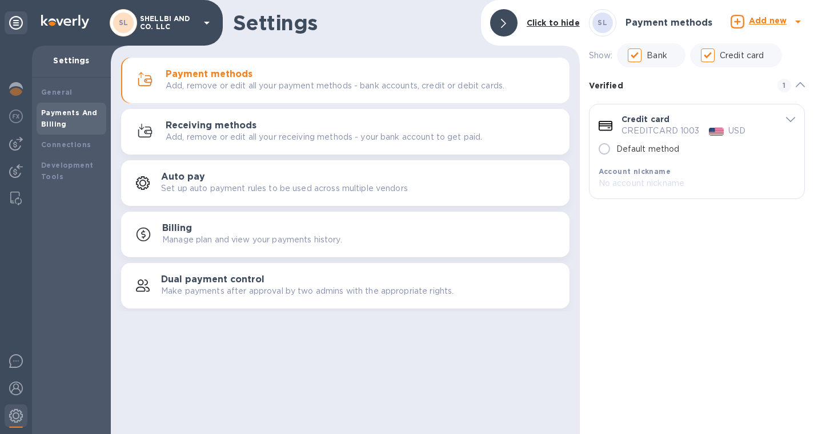
click at [759, 25] on b "Add new" at bounding box center [767, 20] width 38 height 9
click at [728, 67] on b "Bank account" at bounding box center [736, 70] width 58 height 9
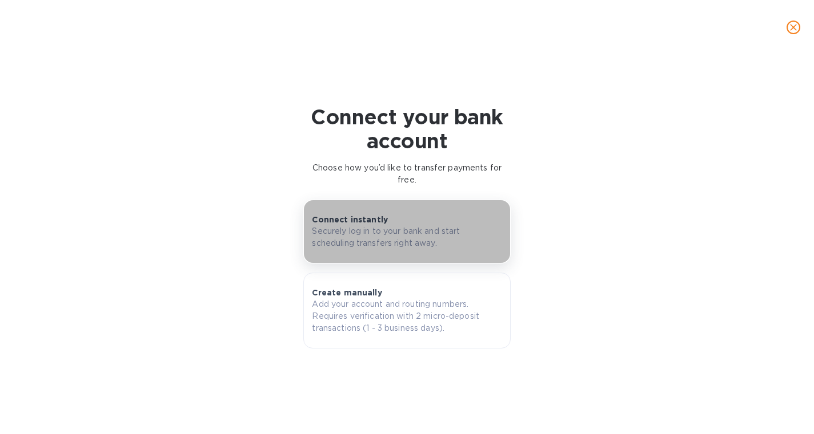
click at [394, 231] on p "Securely log in to your bank and start scheduling transfers right away." at bounding box center [407, 238] width 190 height 24
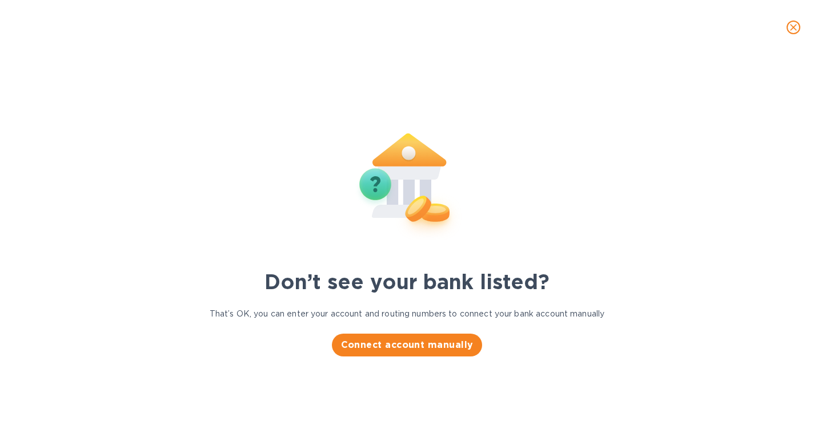
click at [795, 25] on icon "close" at bounding box center [793, 27] width 7 height 7
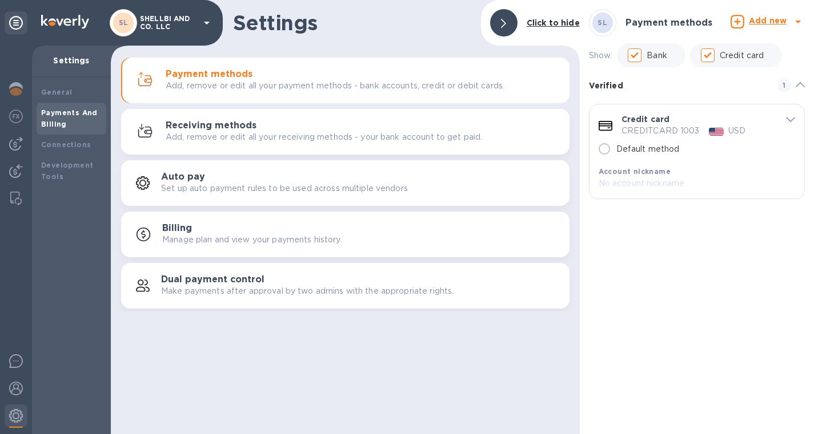
click at [434, 140] on p "Add, remove or edit all your receiving methods - your bank account to get paid." at bounding box center [324, 137] width 316 height 12
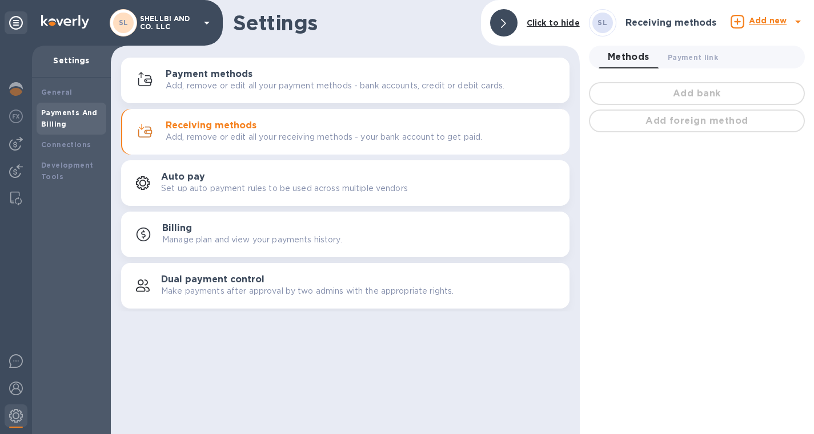
click at [409, 77] on div "Payment methods Add, remove or edit all your payment methods - bank accounts, c…" at bounding box center [363, 80] width 394 height 23
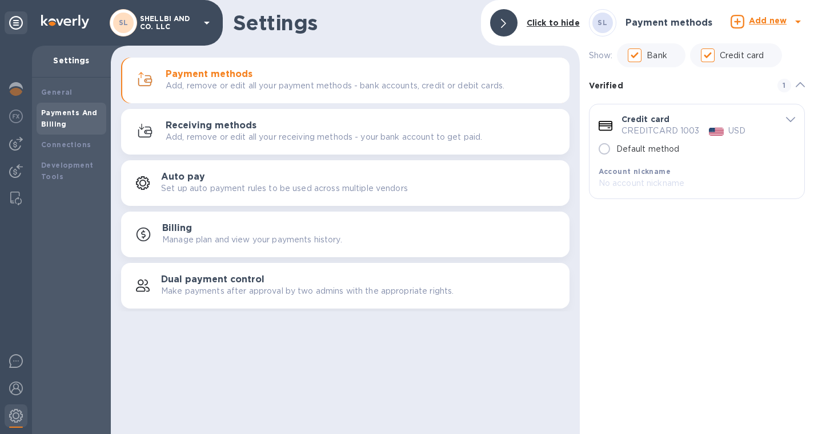
click at [788, 118] on icon "default-method" at bounding box center [790, 119] width 9 height 5
click at [767, 22] on b "Add new" at bounding box center [767, 20] width 38 height 9
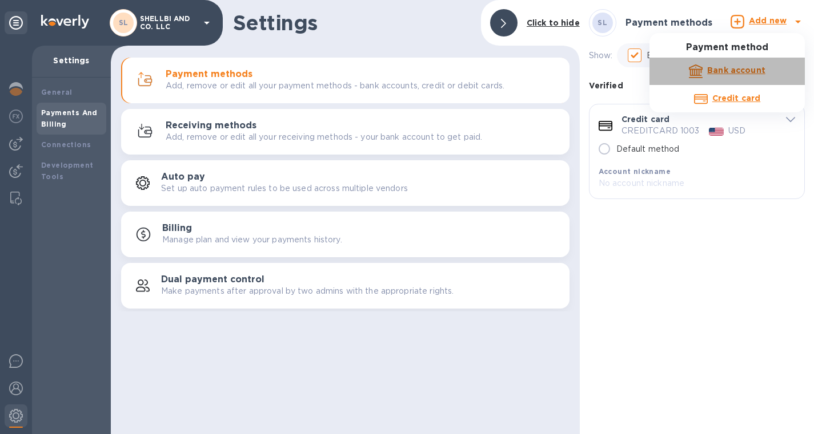
click at [732, 69] on b "Bank account" at bounding box center [736, 70] width 58 height 9
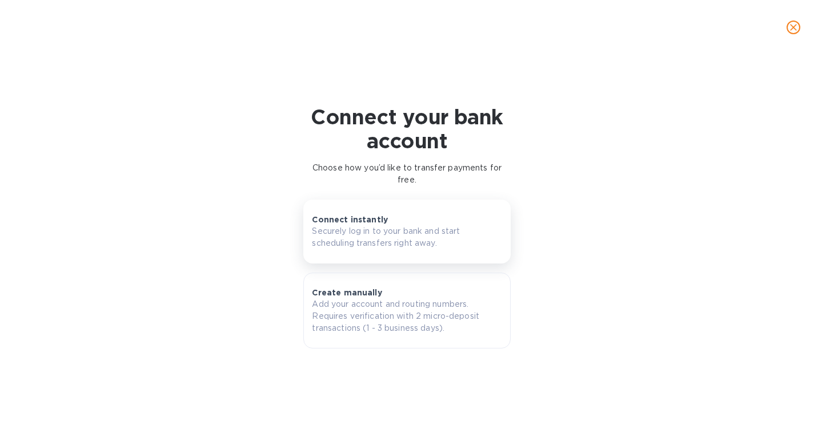
click at [384, 226] on p "Securely log in to your bank and start scheduling transfers right away." at bounding box center [407, 238] width 190 height 24
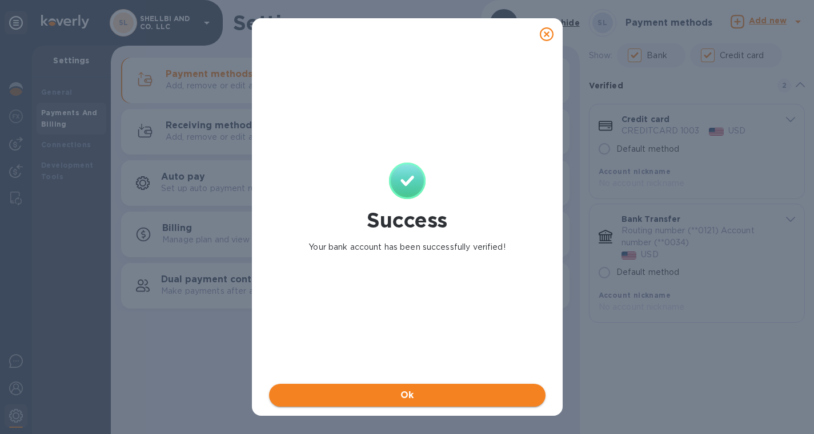
click at [406, 399] on span "Ok" at bounding box center [407, 396] width 258 height 14
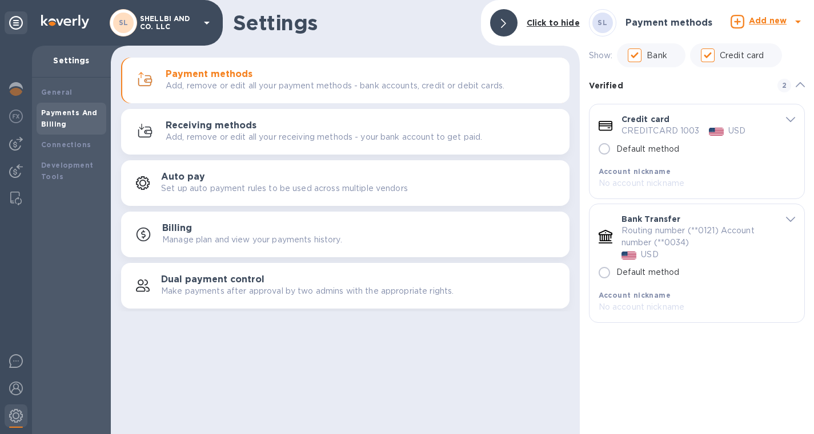
click at [794, 218] on icon "default-method" at bounding box center [790, 219] width 9 height 5
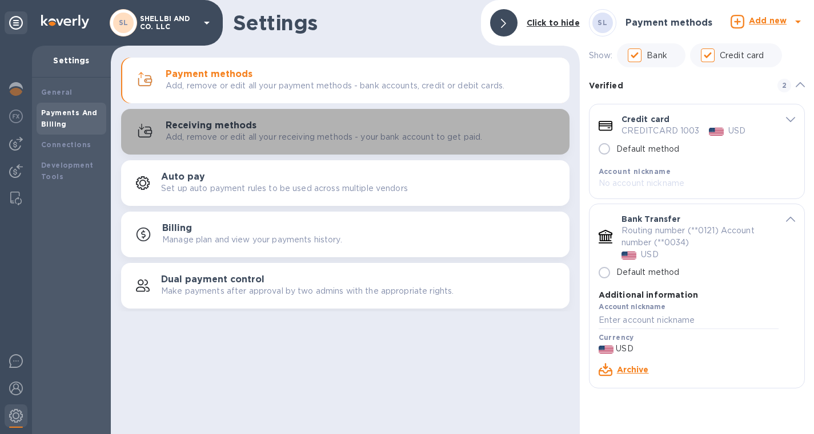
click at [297, 125] on div "Receiving methods Add, remove or edit all your receiving methods - your bank ac…" at bounding box center [363, 131] width 394 height 23
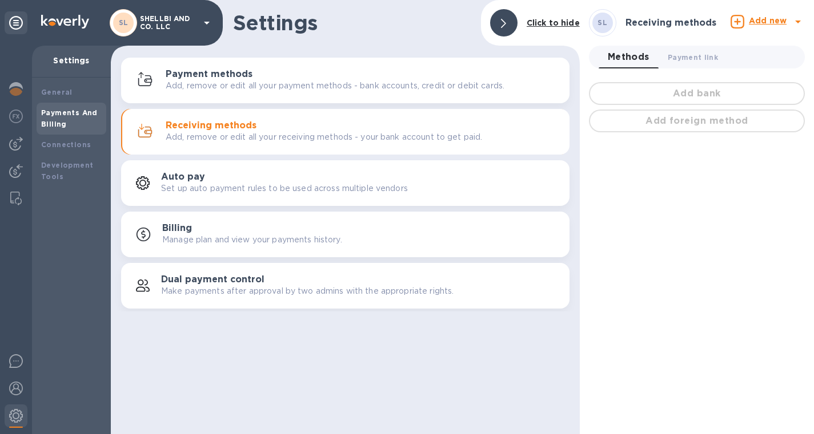
click at [309, 78] on div "Payment methods Add, remove or edit all your payment methods - bank accounts, c…" at bounding box center [363, 80] width 394 height 23
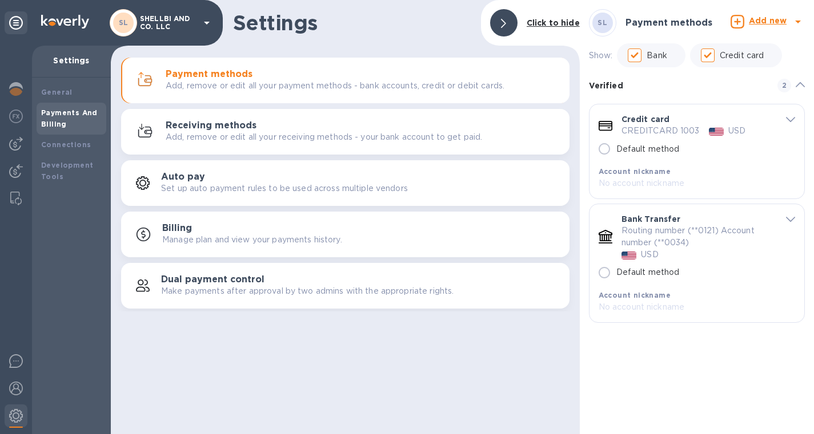
click at [790, 218] on icon "default-method" at bounding box center [790, 219] width 9 height 5
